Goal: Information Seeking & Learning: Find specific fact

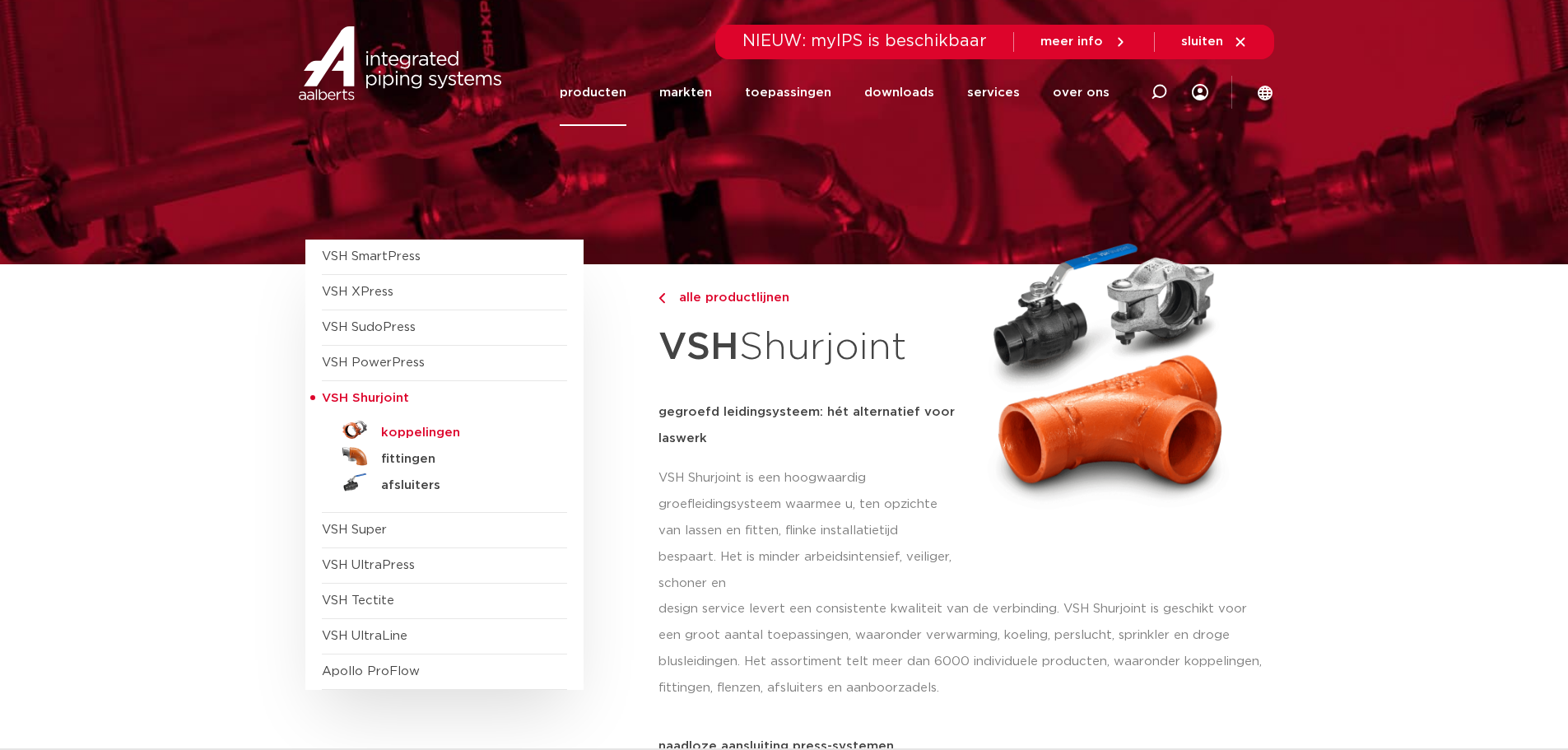
click at [422, 432] on h5 "koppelingen" at bounding box center [462, 433] width 163 height 15
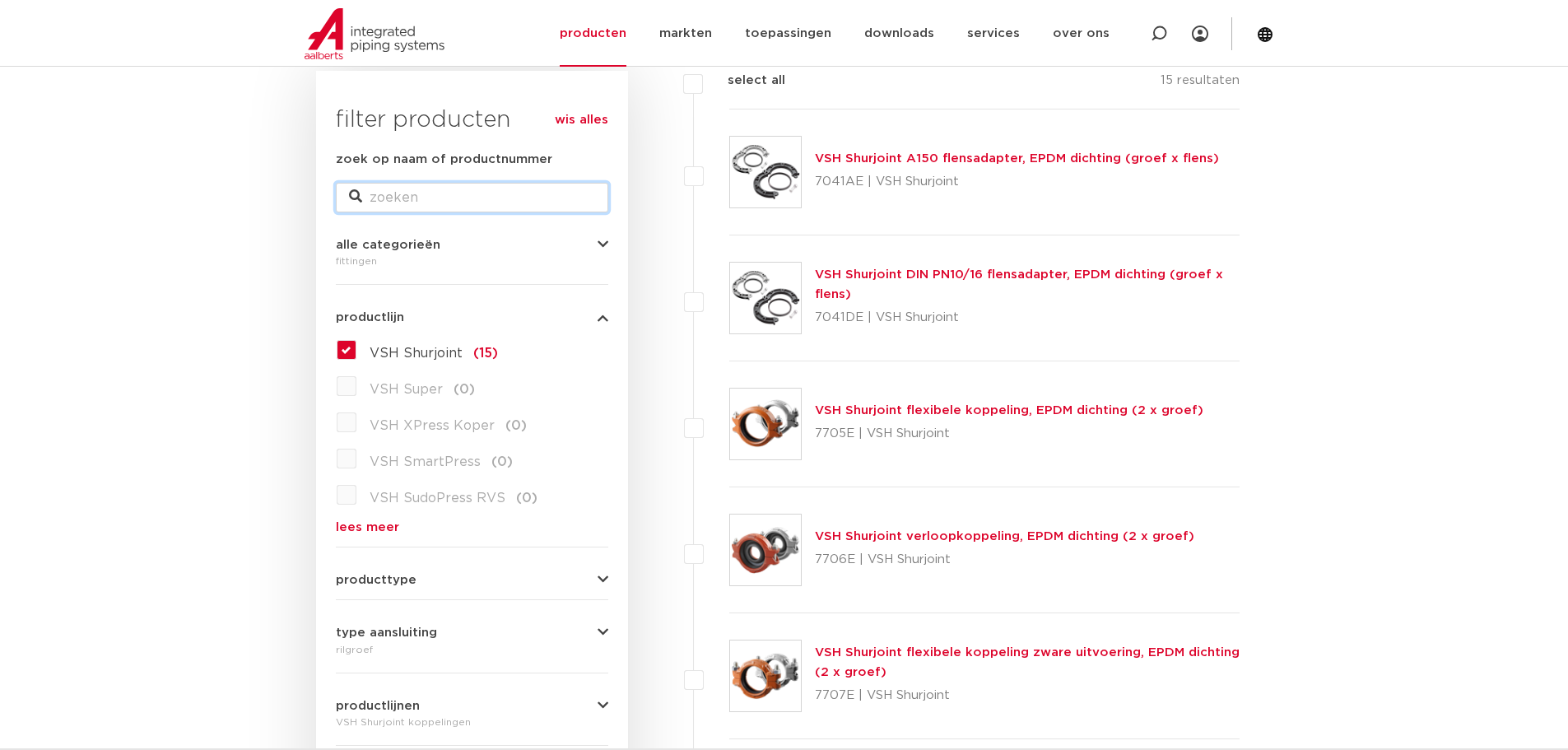
drag, startPoint x: 426, startPoint y: 191, endPoint x: 426, endPoint y: 200, distance: 9.0
click at [426, 193] on input "zoek op naam of productnummer" at bounding box center [471, 197] width 273 height 29
paste input "171100052003"
type input "171100052003"
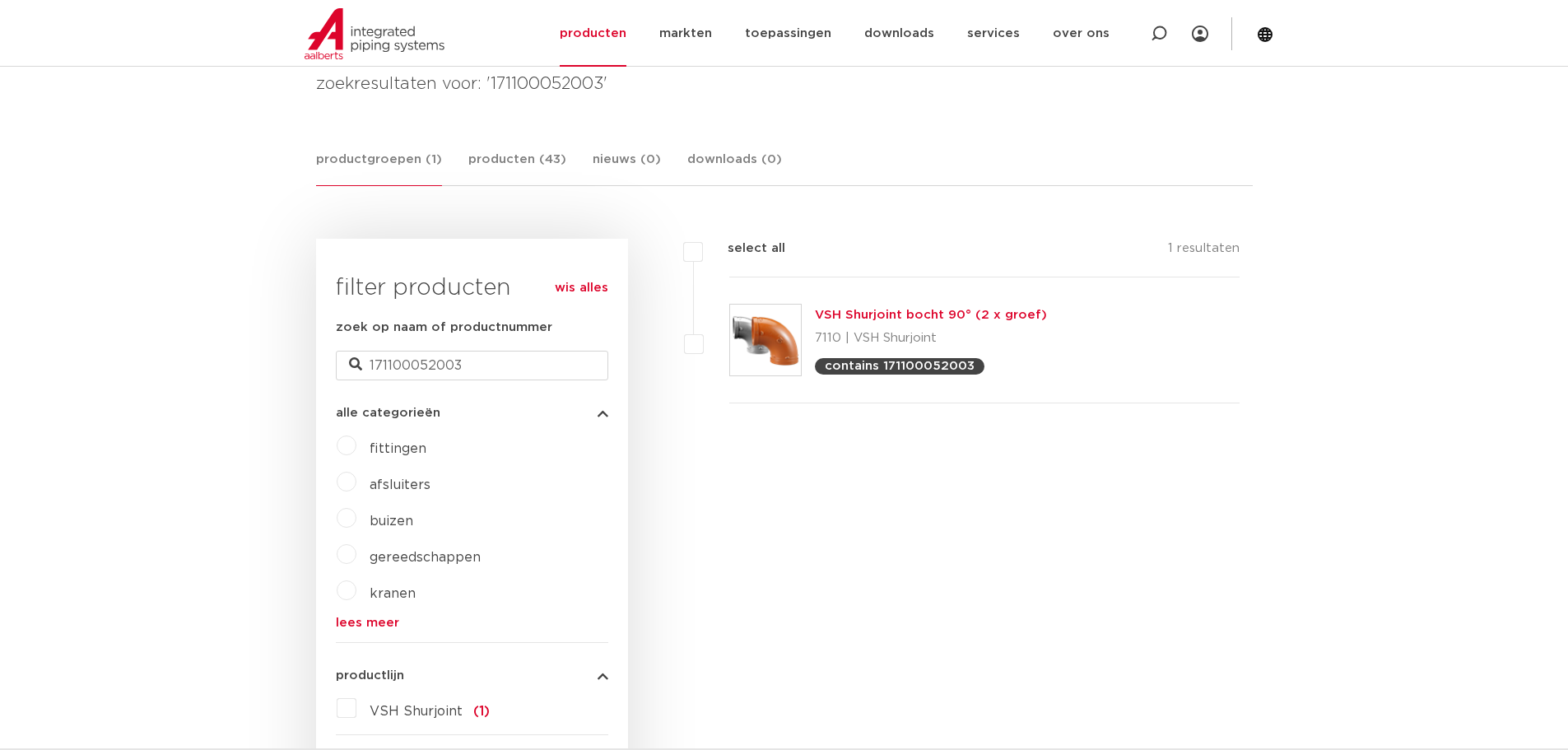
click at [852, 317] on link "VSH Shurjoint bocht 90° (2 x groef)" at bounding box center [930, 315] width 232 height 12
click at [871, 318] on link "VSH Shurjoint bocht 90° (2 x groef)" at bounding box center [930, 315] width 232 height 12
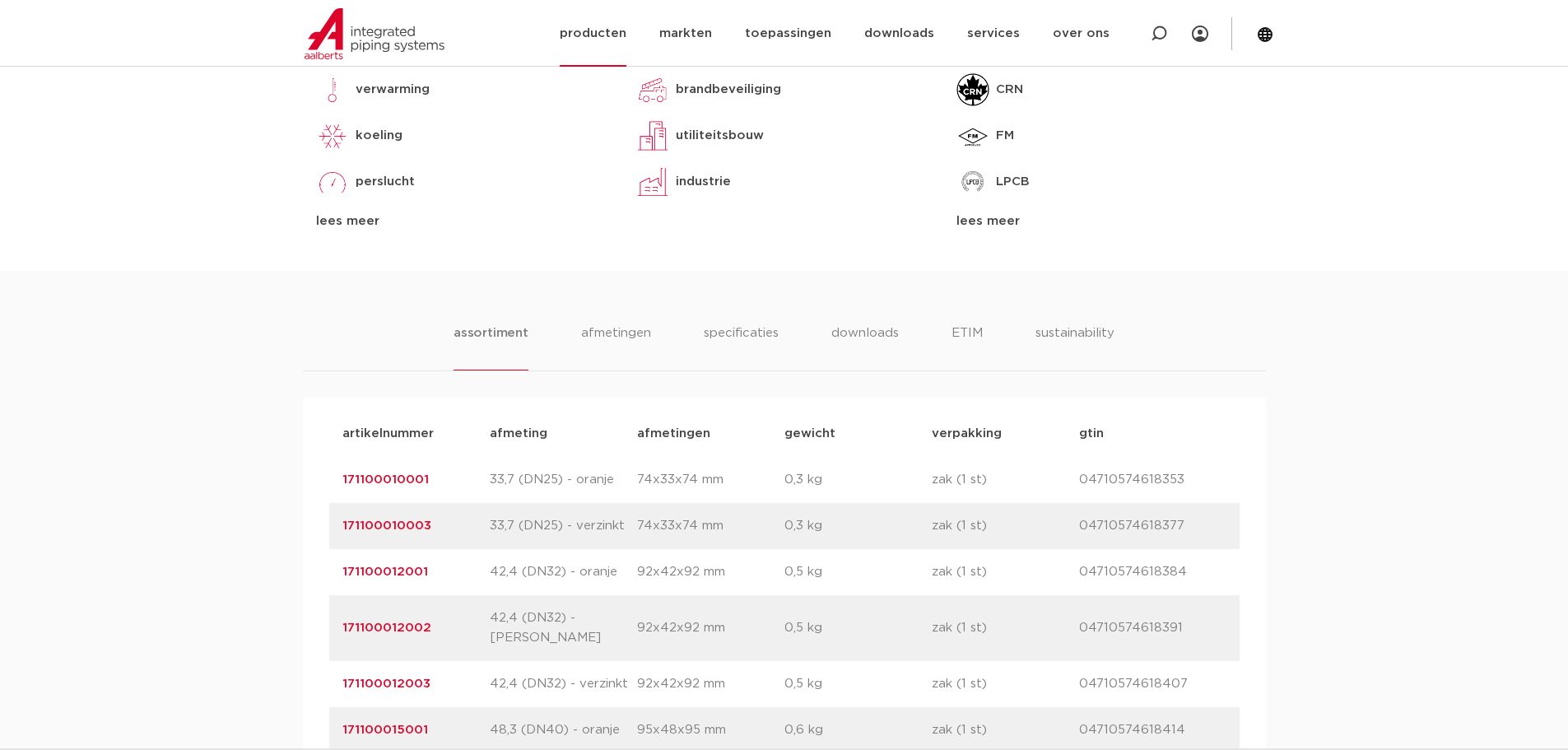
scroll to position [823, 0]
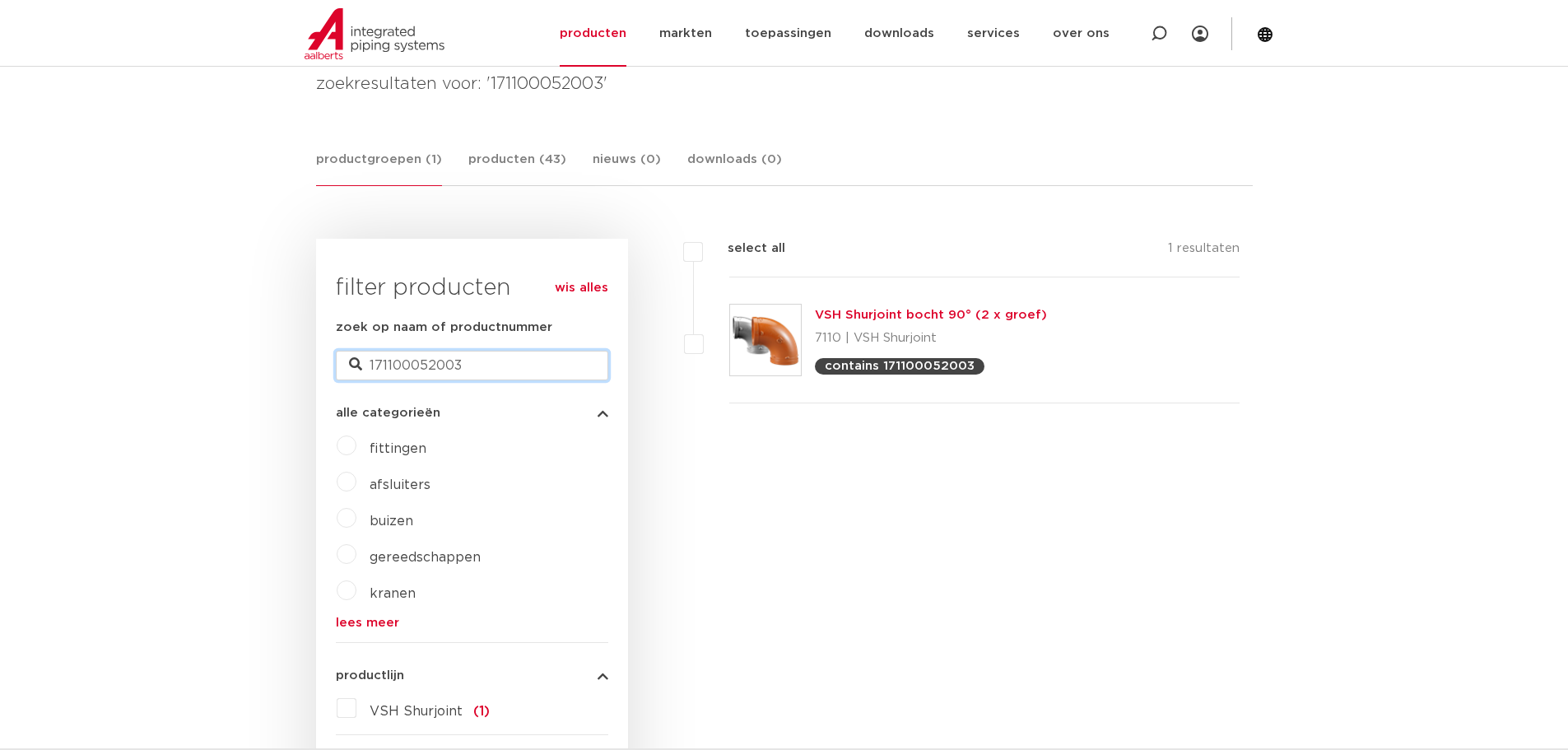
drag, startPoint x: 479, startPoint y: 367, endPoint x: 257, endPoint y: 348, distance: 222.8
paste input "7215520E04"
type input "177215520E04"
click at [899, 319] on link "VSH Shurjoint aanboorzadel (1 x binnendraad)" at bounding box center [961, 315] width 294 height 12
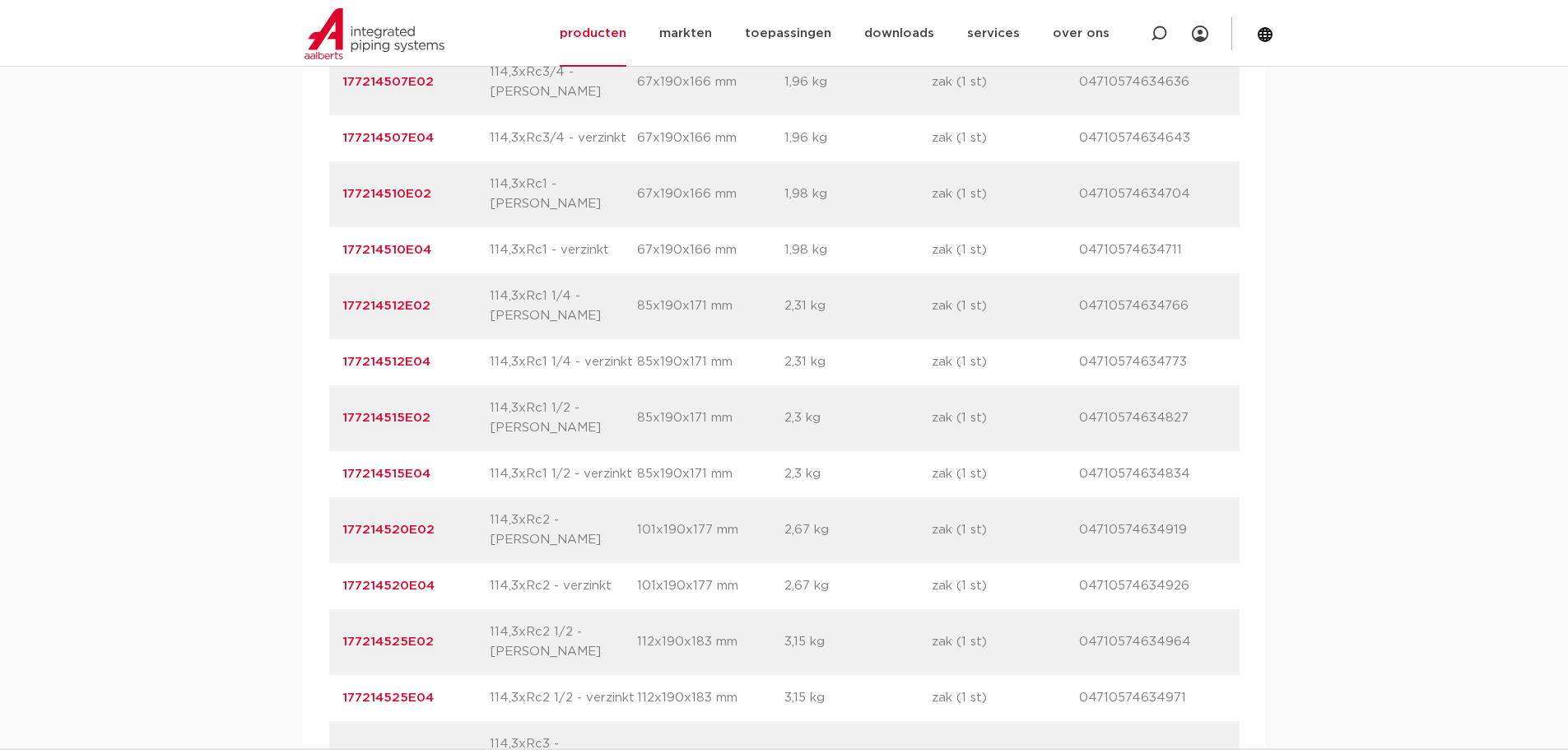
scroll to position [3211, 0]
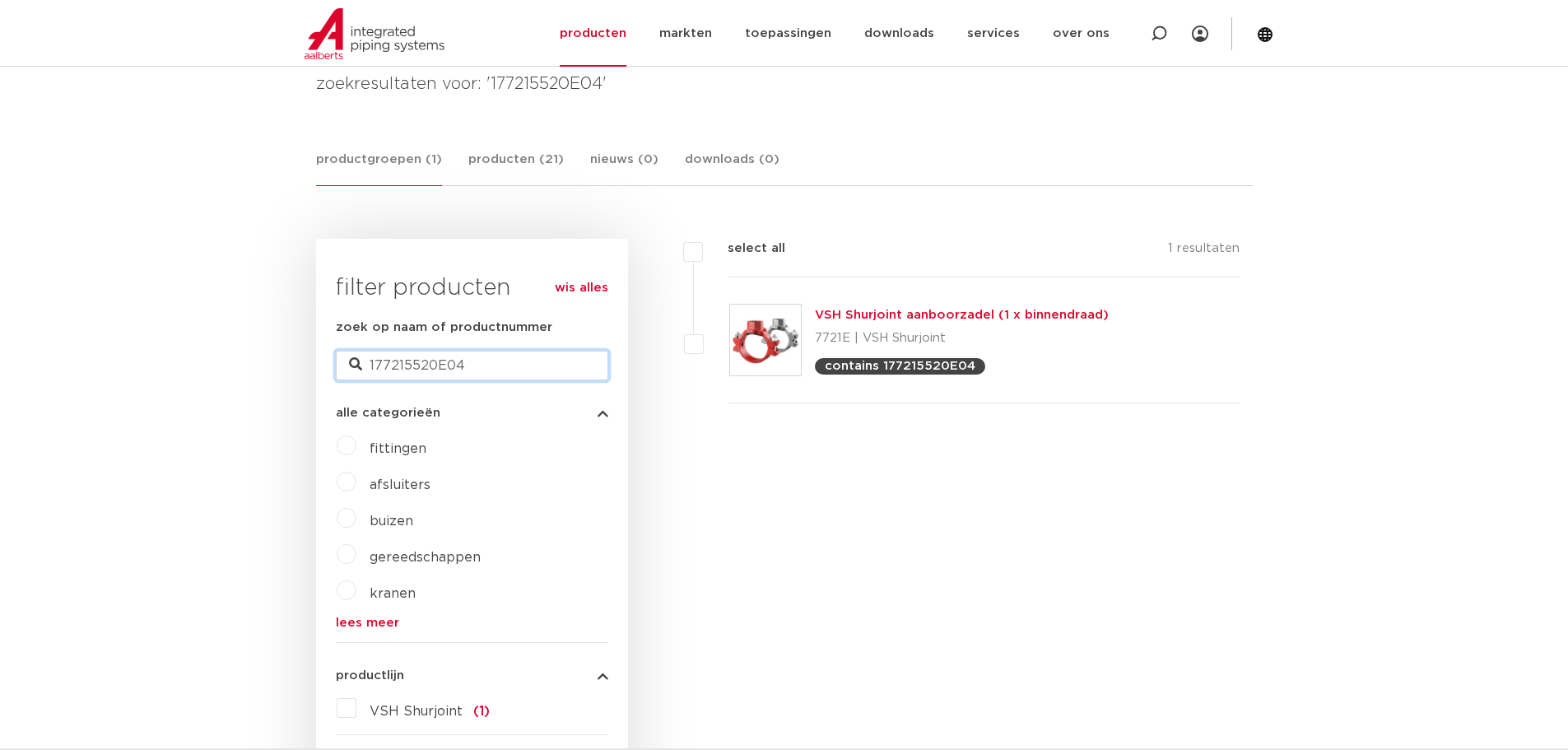
drag, startPoint x: 484, startPoint y: 375, endPoint x: 274, endPoint y: 367, distance: 210.2
paste input "050052E03"
type input "177050052E03"
click at [880, 317] on link "VSH Shurjoint flexibele koppeling, EPDM dichting (2 x groef)" at bounding box center [1008, 315] width 389 height 12
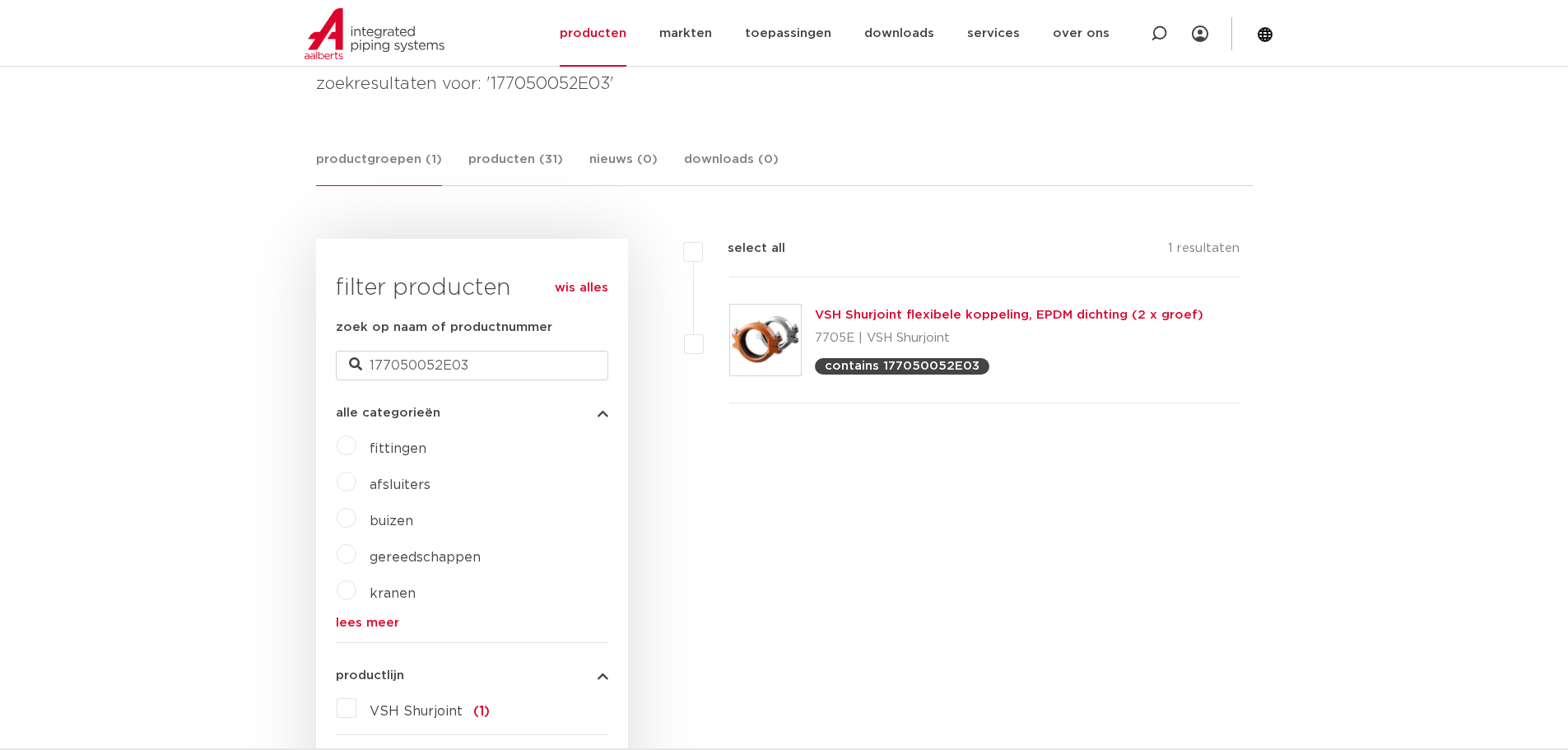
click at [927, 314] on link "VSH Shurjoint flexibele koppeling, EPDM dichting (2 x groef)" at bounding box center [1008, 315] width 389 height 12
click at [901, 323] on div "VSH Shurjoint flexibele koppeling, EPDM dichting (2 x groef) 7705E | VSH Shurjo…" at bounding box center [1008, 339] width 389 height 69
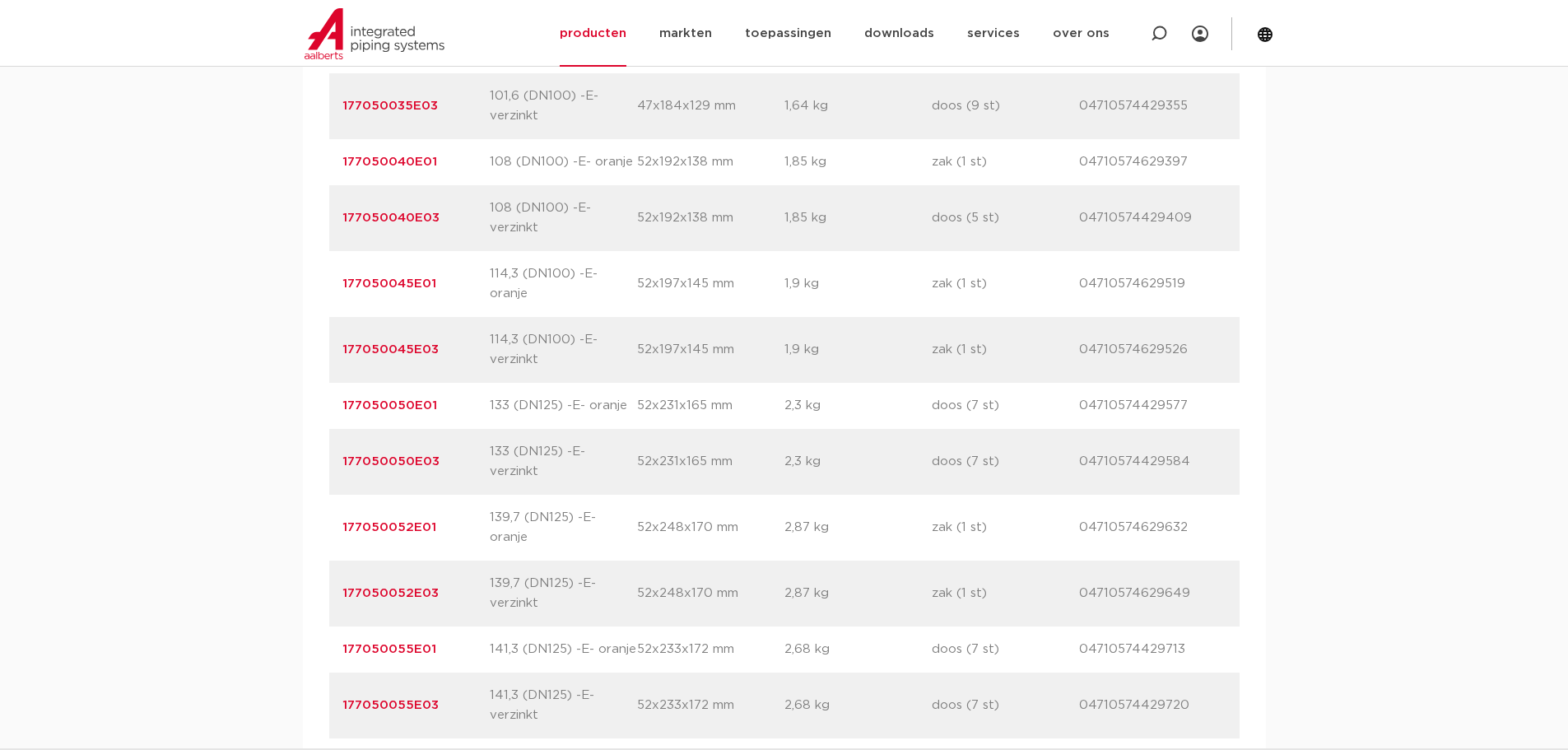
scroll to position [2058, 0]
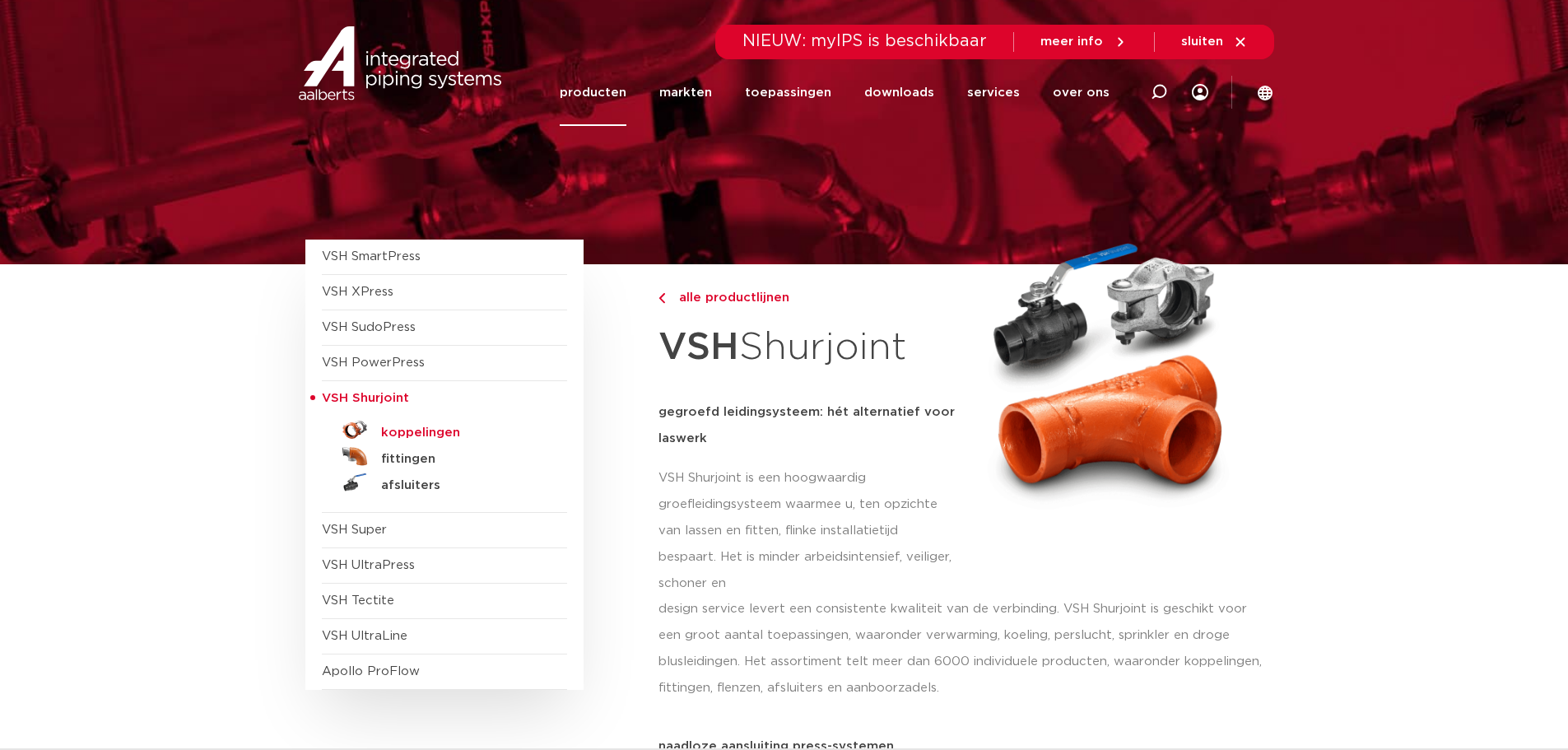
click at [419, 438] on h5 "koppelingen" at bounding box center [462, 433] width 163 height 15
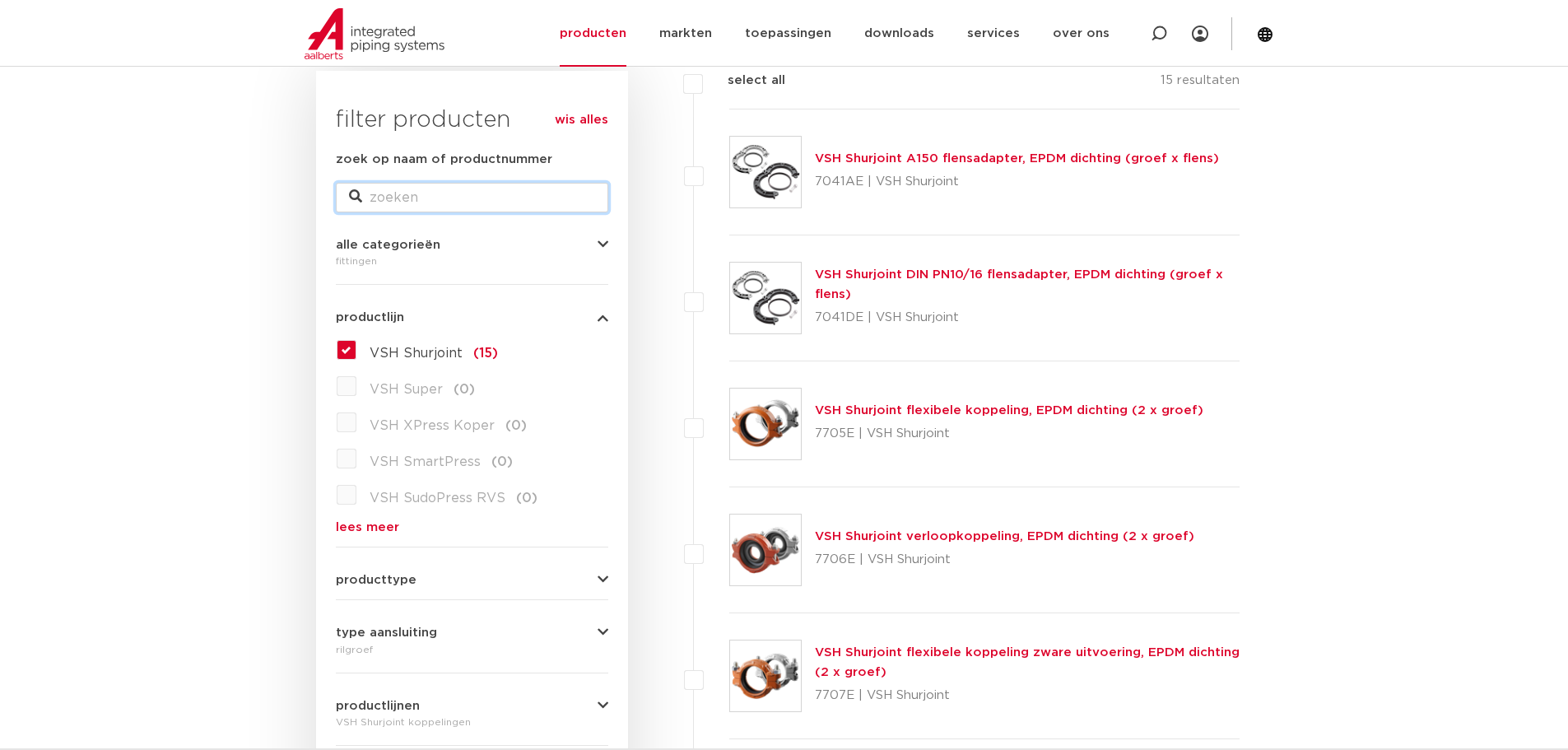
click at [449, 204] on input "zoek op naam of productnummer" at bounding box center [471, 197] width 273 height 29
type input "7721"
